Goal: Find specific page/section: Find specific page/section

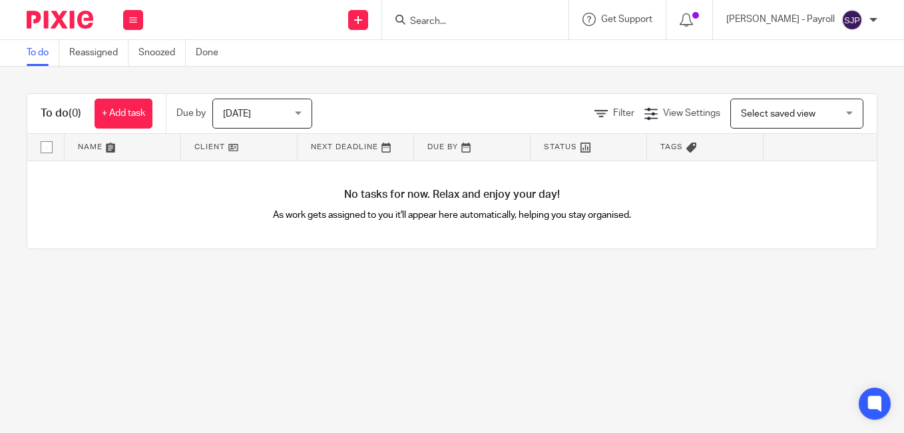
click at [465, 19] on input "Search" at bounding box center [469, 22] width 120 height 12
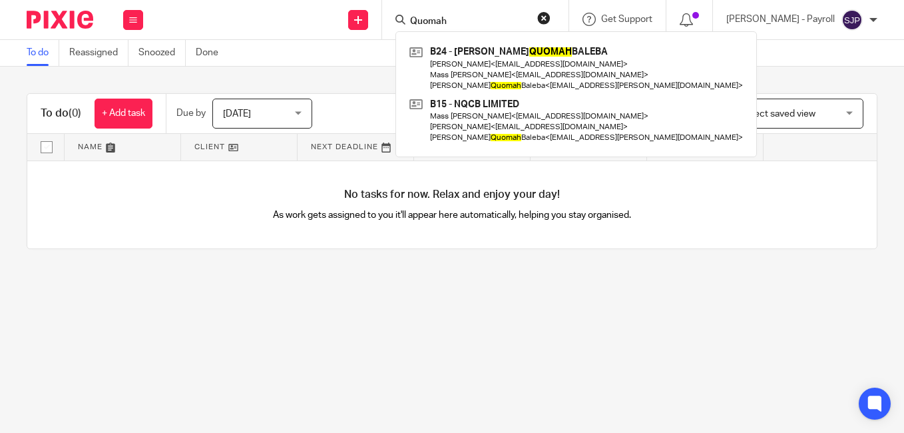
type input "Quomah"
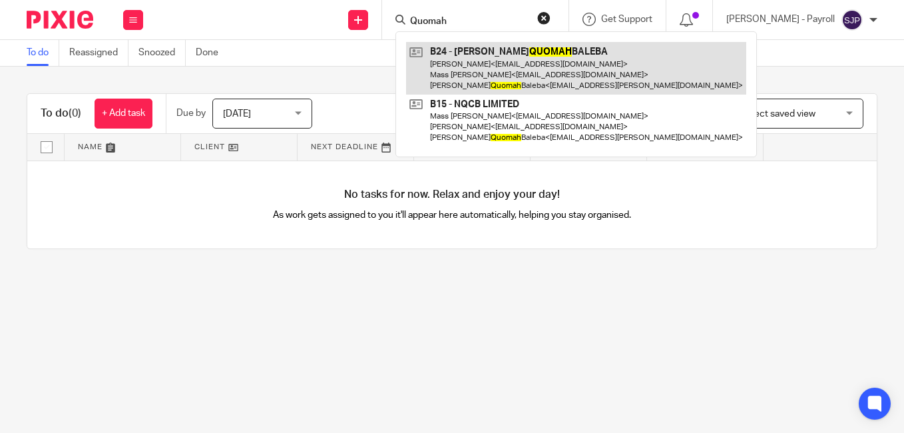
click at [590, 63] on link at bounding box center [576, 68] width 340 height 53
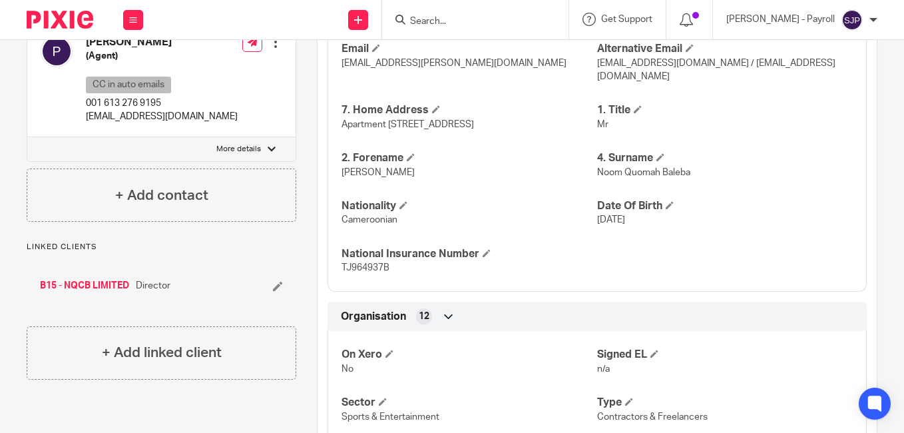
scroll to position [532, 0]
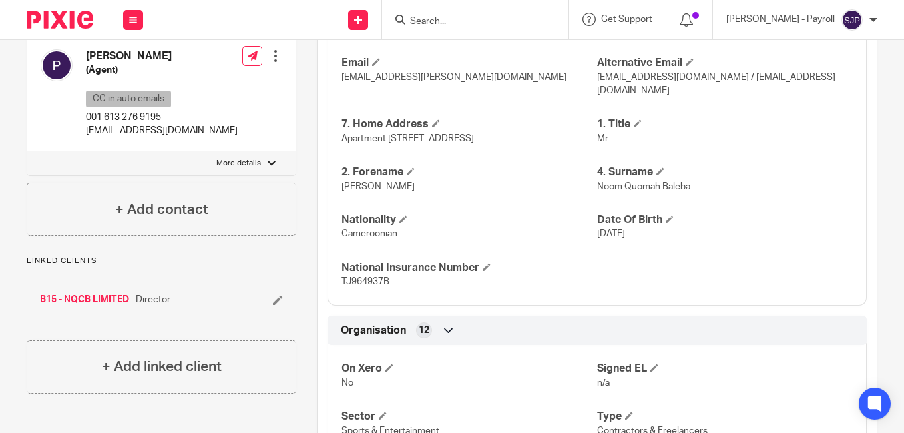
drag, startPoint x: 99, startPoint y: 296, endPoint x: 108, endPoint y: 296, distance: 8.7
click at [99, 296] on link "B15 - NQCB LIMITED" at bounding box center [84, 299] width 89 height 13
